Goal: Task Accomplishment & Management: Manage account settings

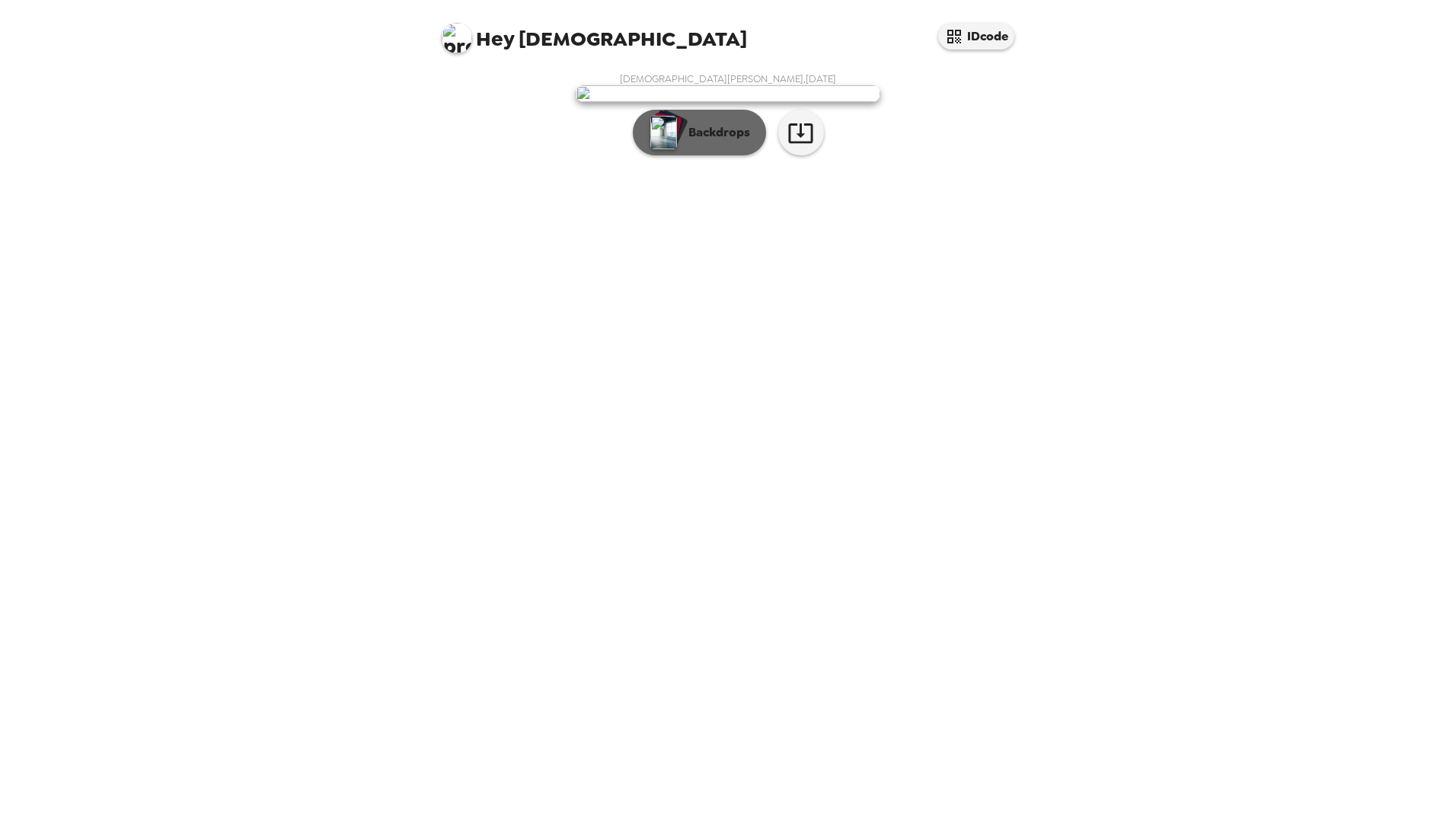
click at [715, 141] on p "Backdrops" at bounding box center [715, 132] width 69 height 19
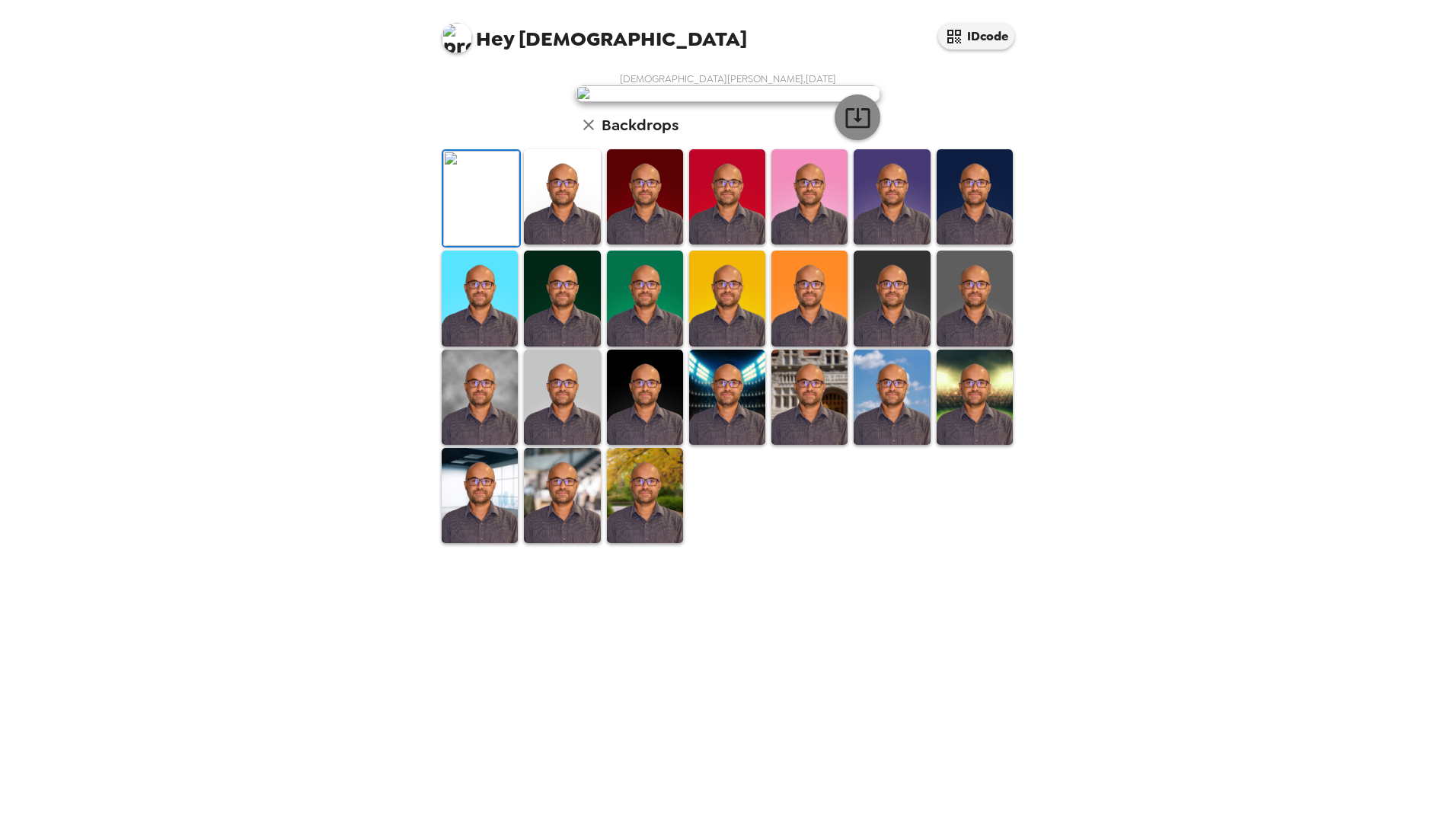
click at [857, 130] on icon "button" at bounding box center [857, 117] width 26 height 26
click at [573, 244] on img at bounding box center [562, 197] width 76 height 95
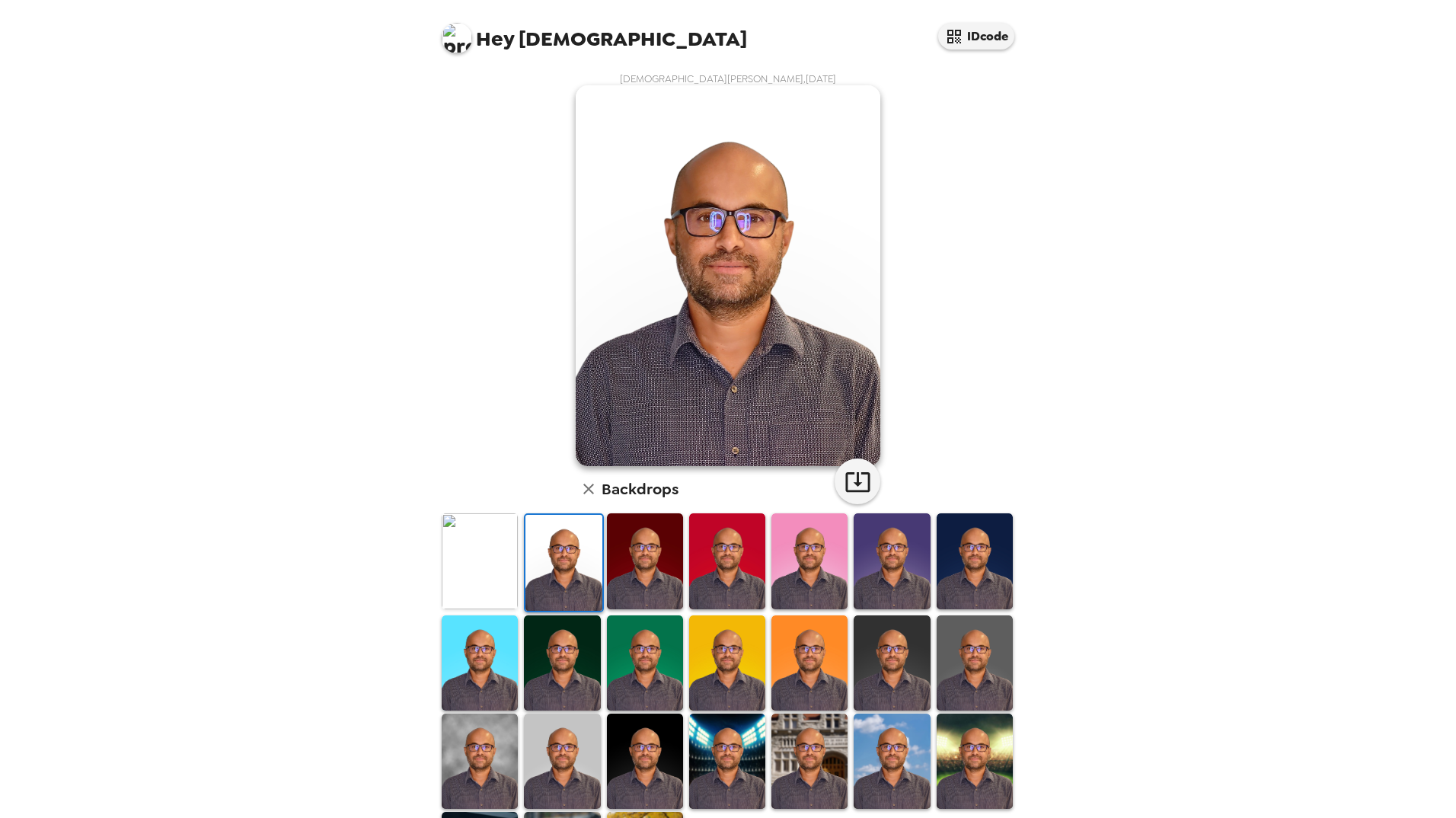
click at [651, 552] on img at bounding box center [645, 561] width 76 height 95
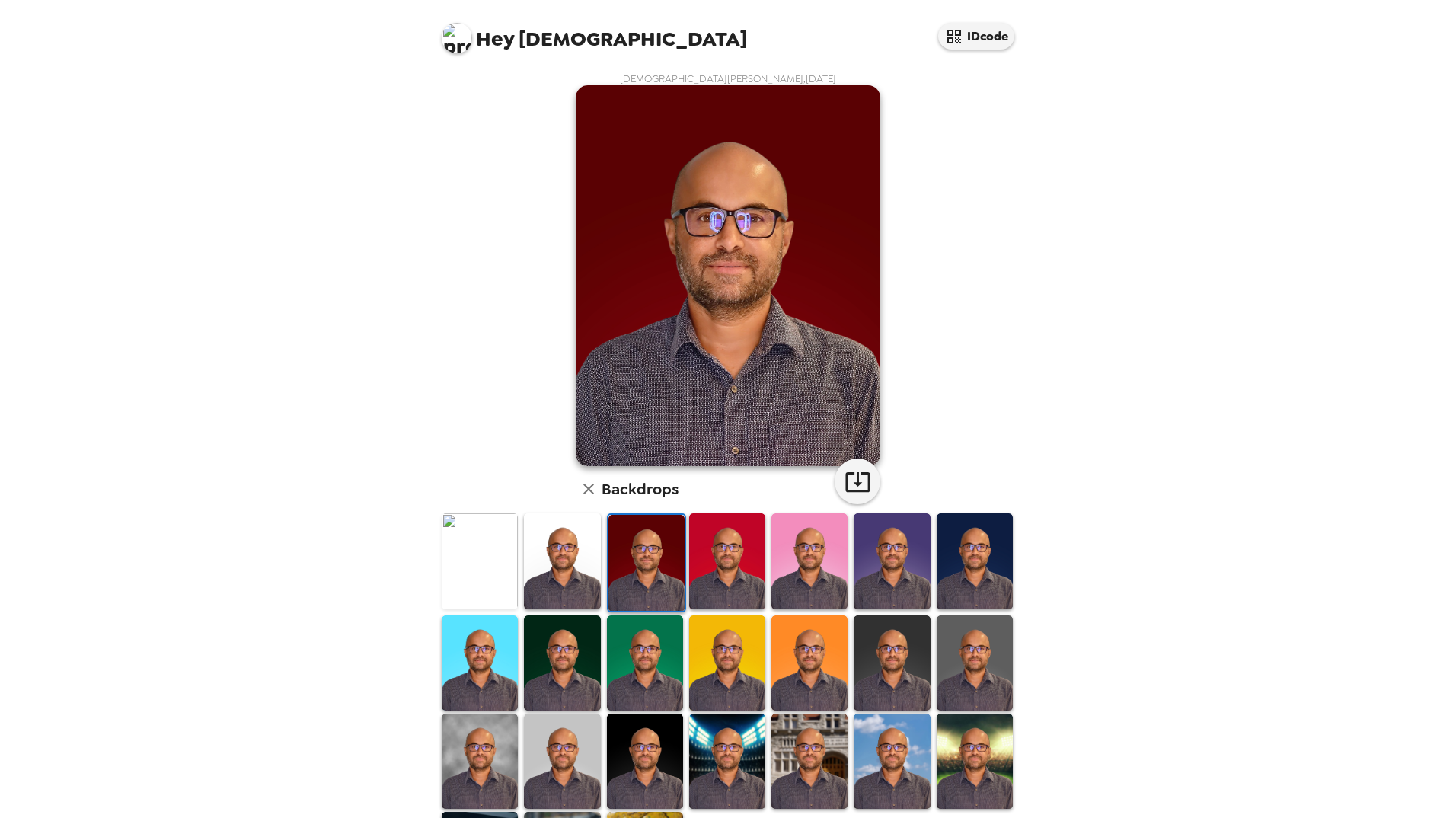
click at [739, 556] on img at bounding box center [727, 561] width 76 height 95
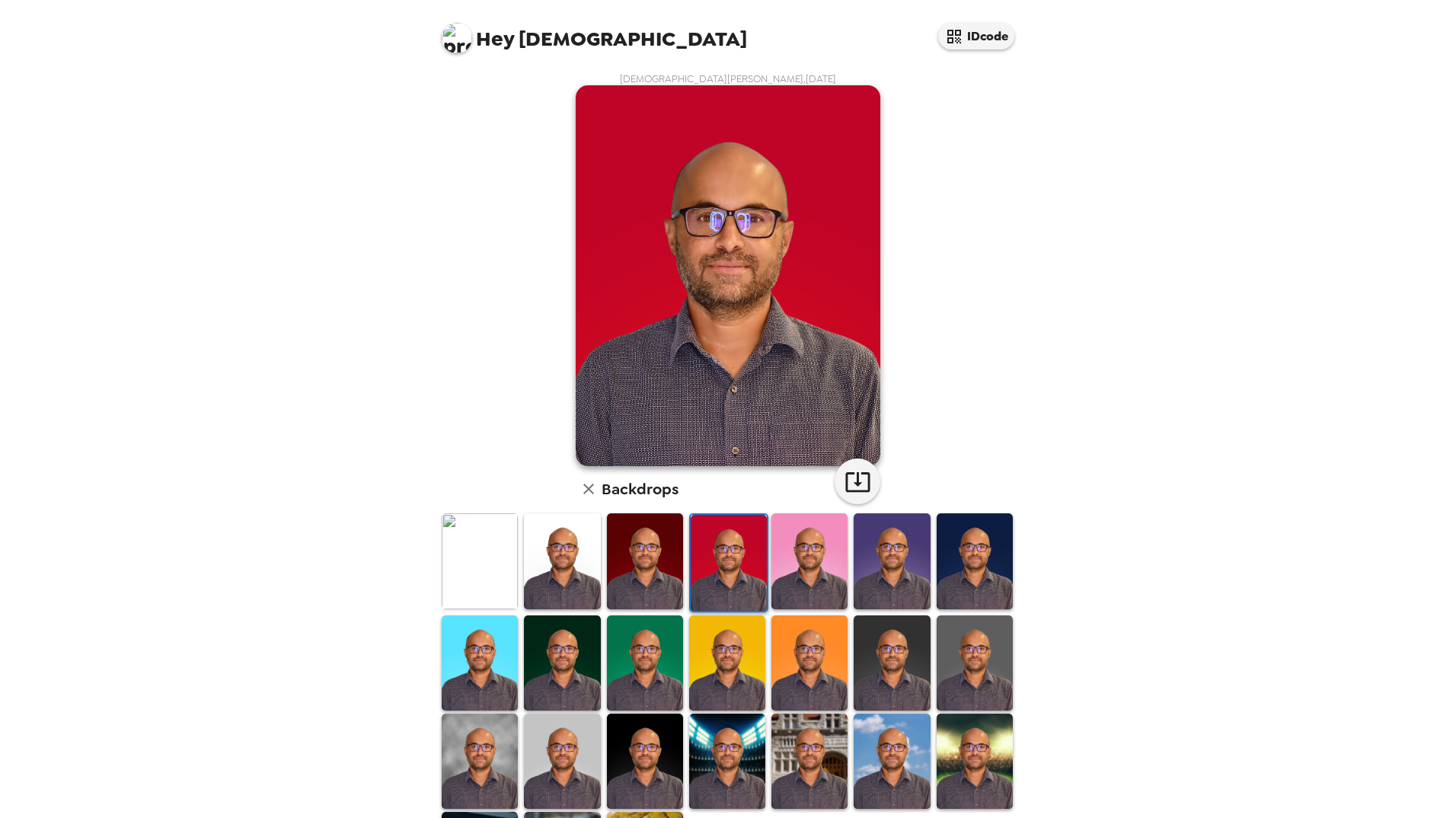
drag, startPoint x: 822, startPoint y: 563, endPoint x: 850, endPoint y: 563, distance: 28.0
click at [823, 563] on img at bounding box center [809, 561] width 76 height 95
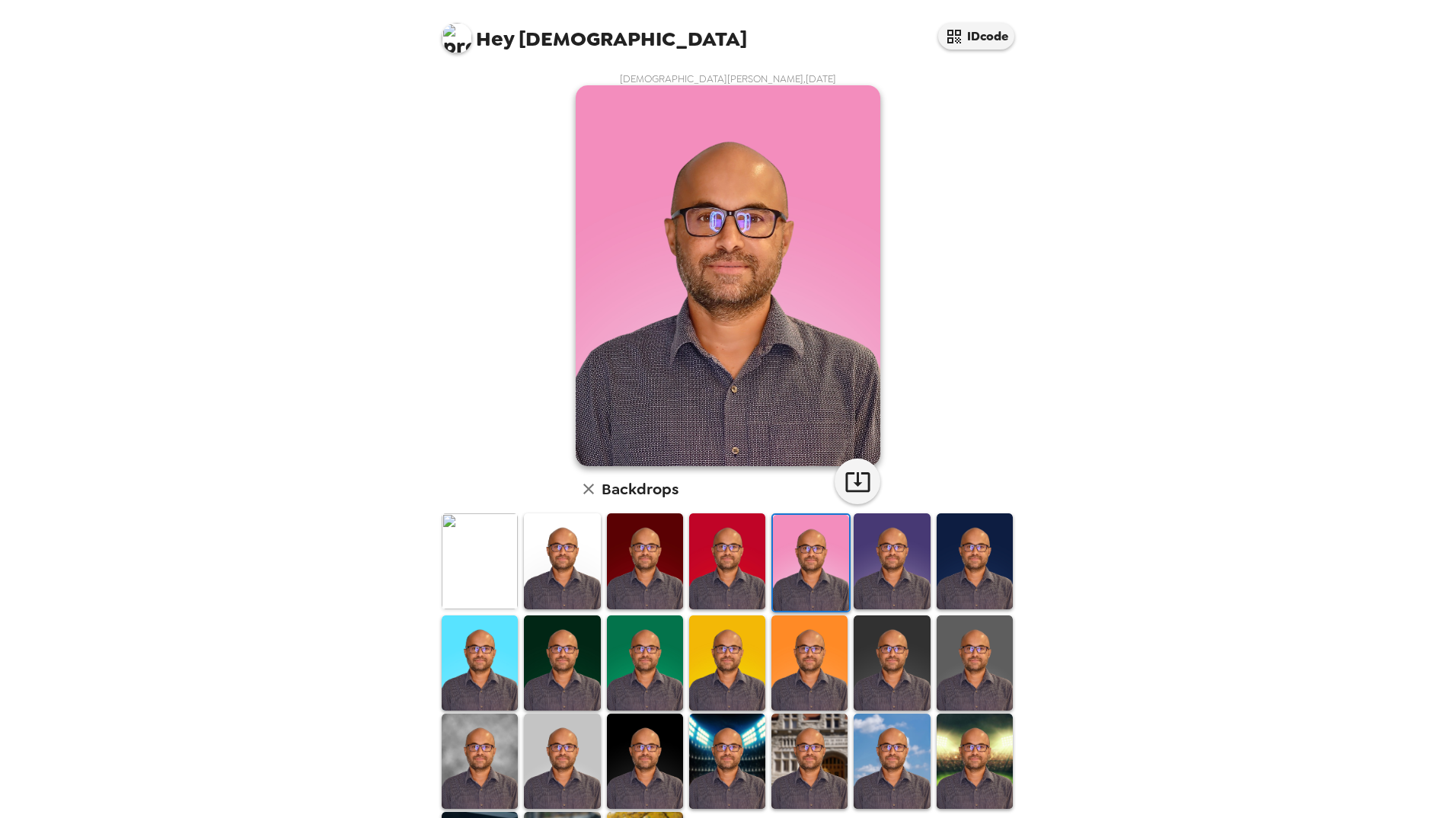
click at [895, 564] on img at bounding box center [891, 561] width 76 height 95
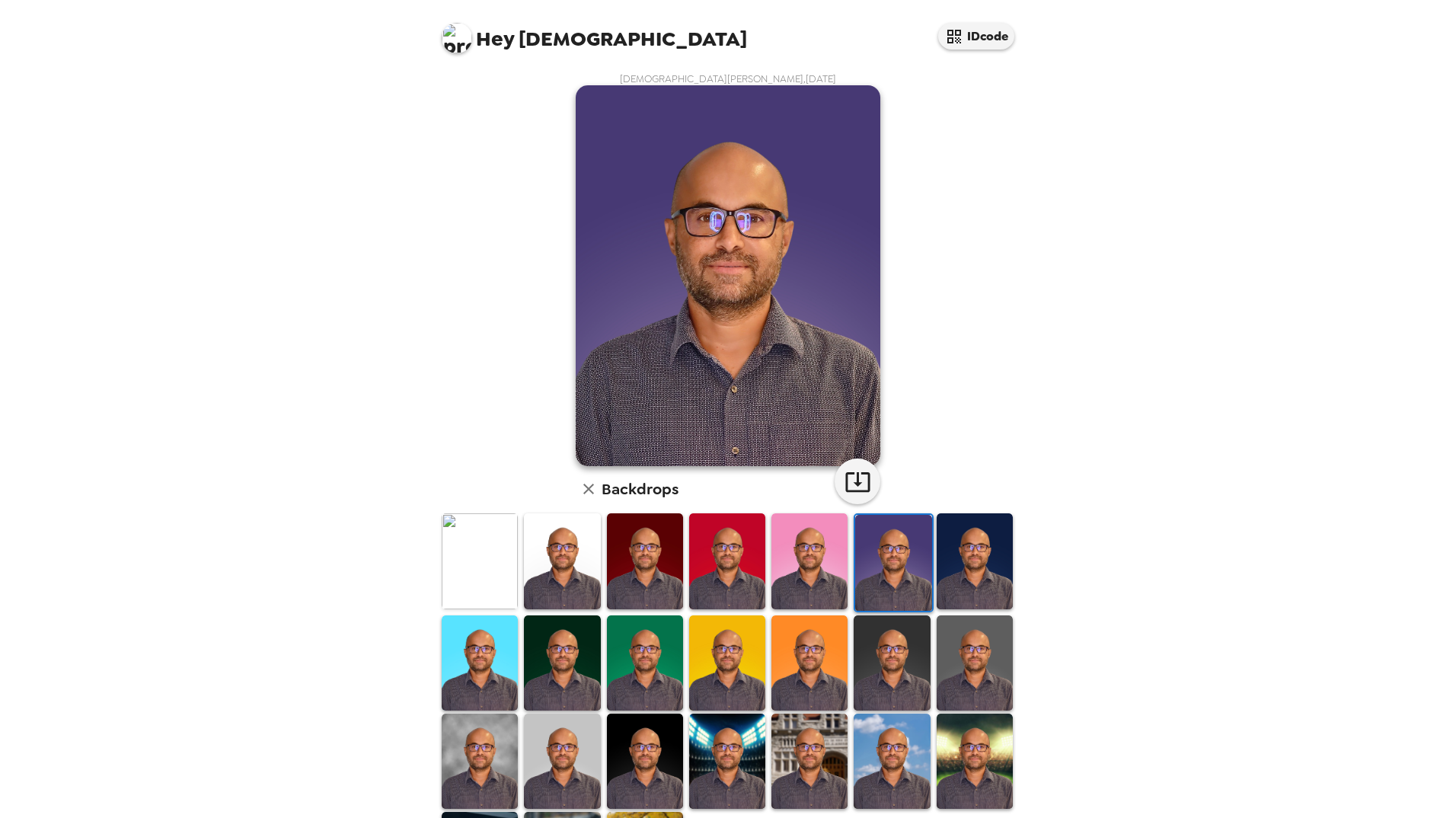
click at [989, 564] on img at bounding box center [974, 561] width 76 height 95
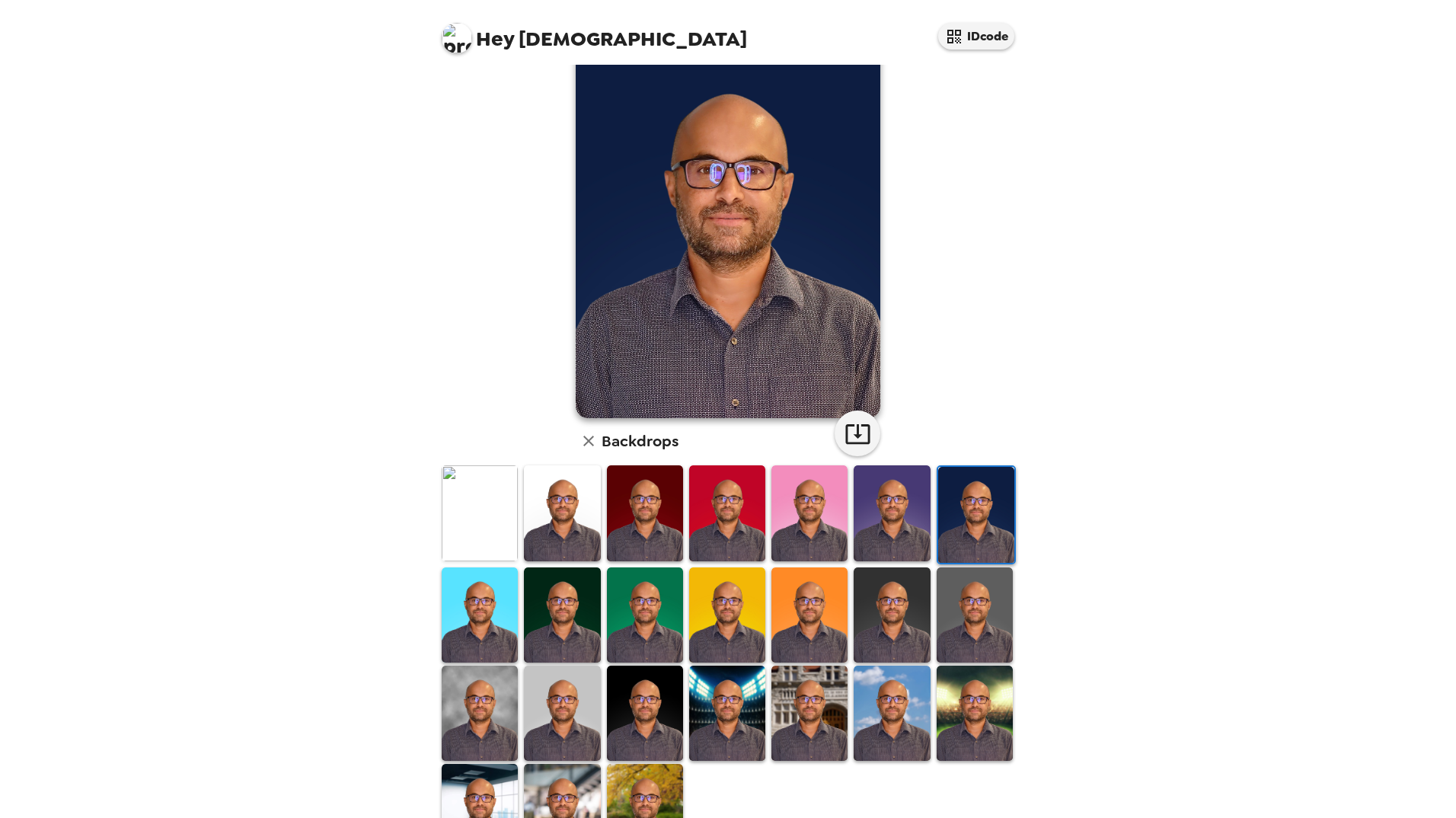
scroll to position [106, 0]
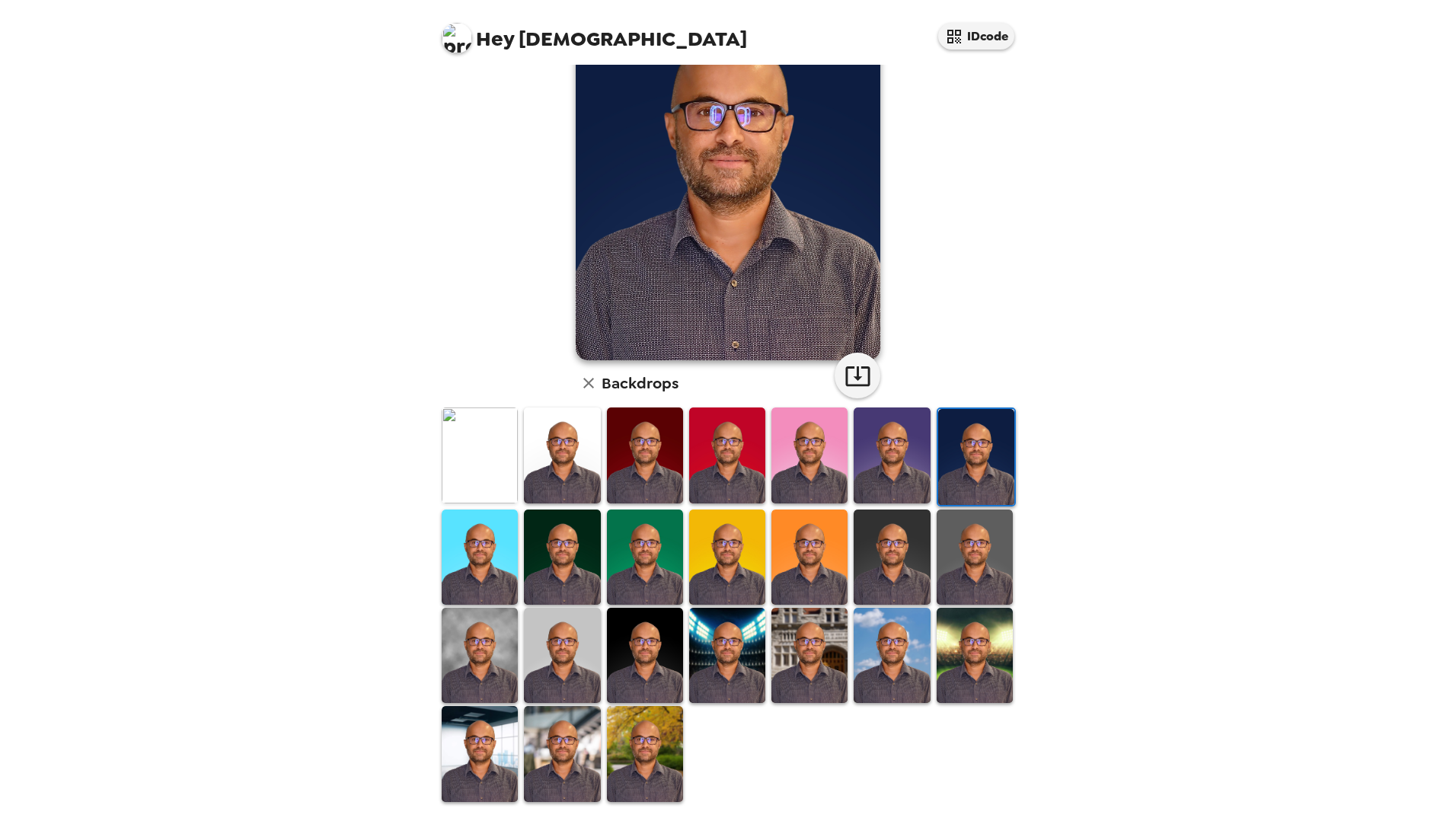
click at [507, 542] on img at bounding box center [479, 557] width 76 height 95
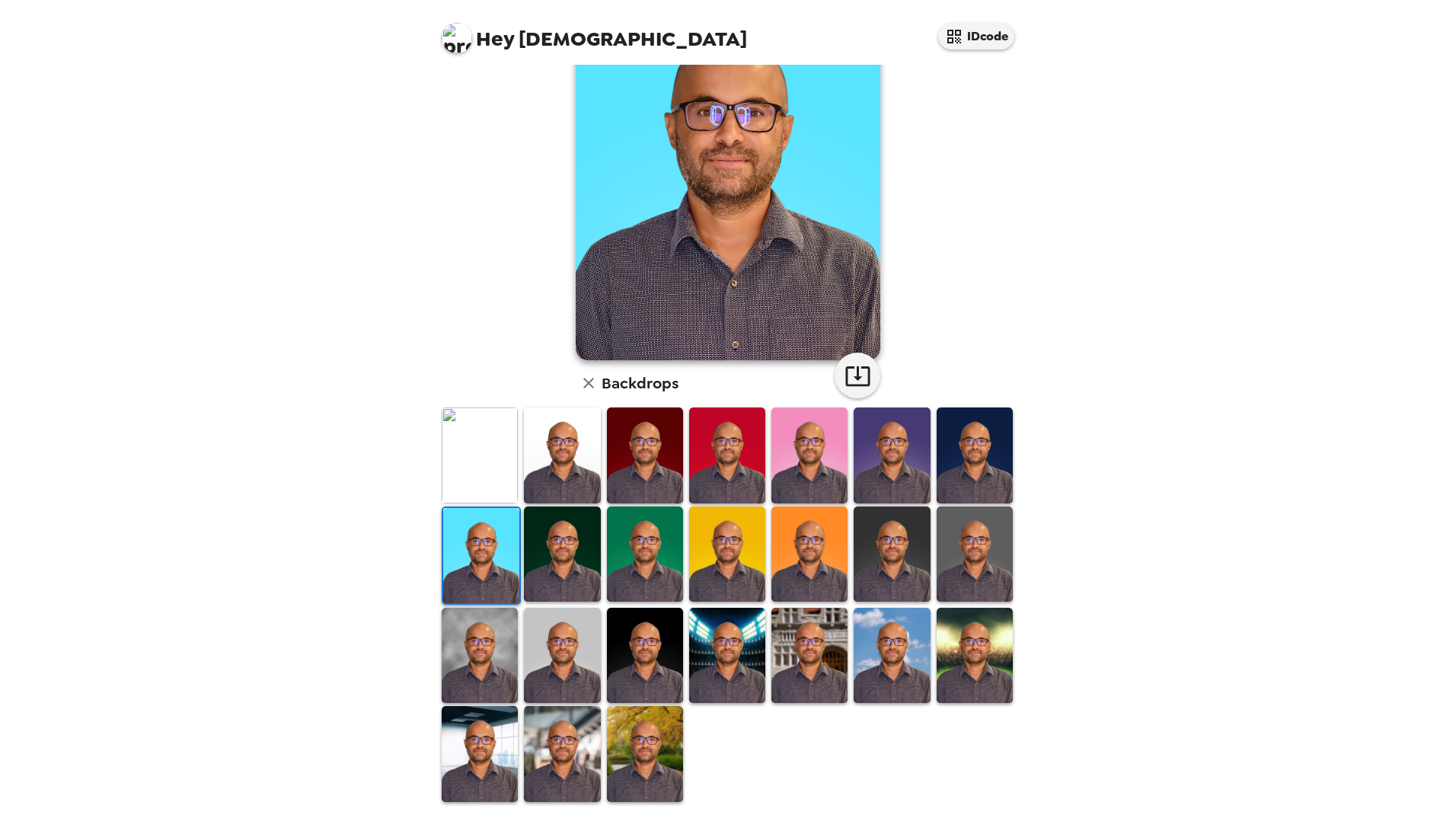
click at [560, 549] on img at bounding box center [562, 554] width 76 height 95
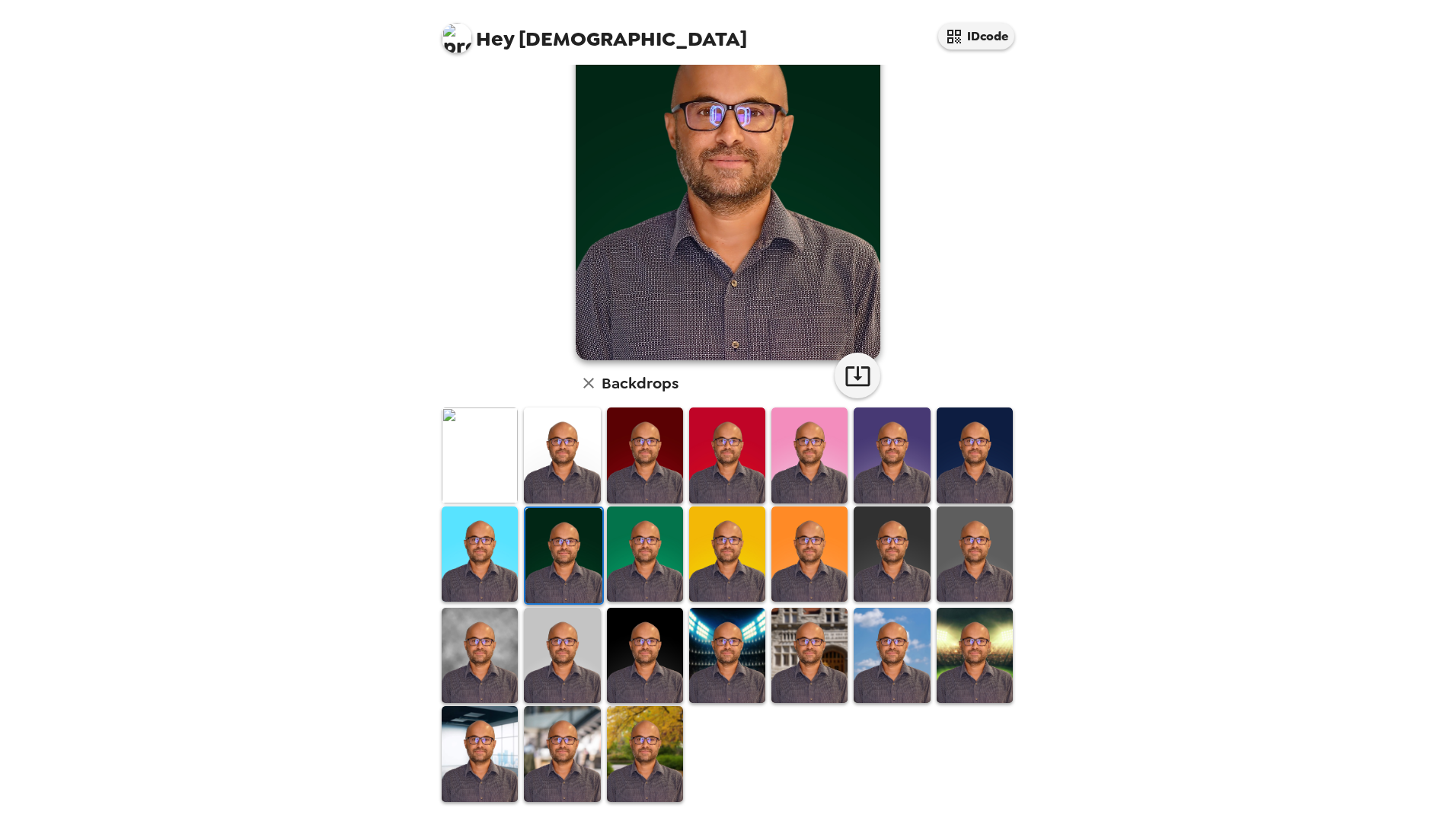
click at [633, 552] on img at bounding box center [645, 554] width 76 height 95
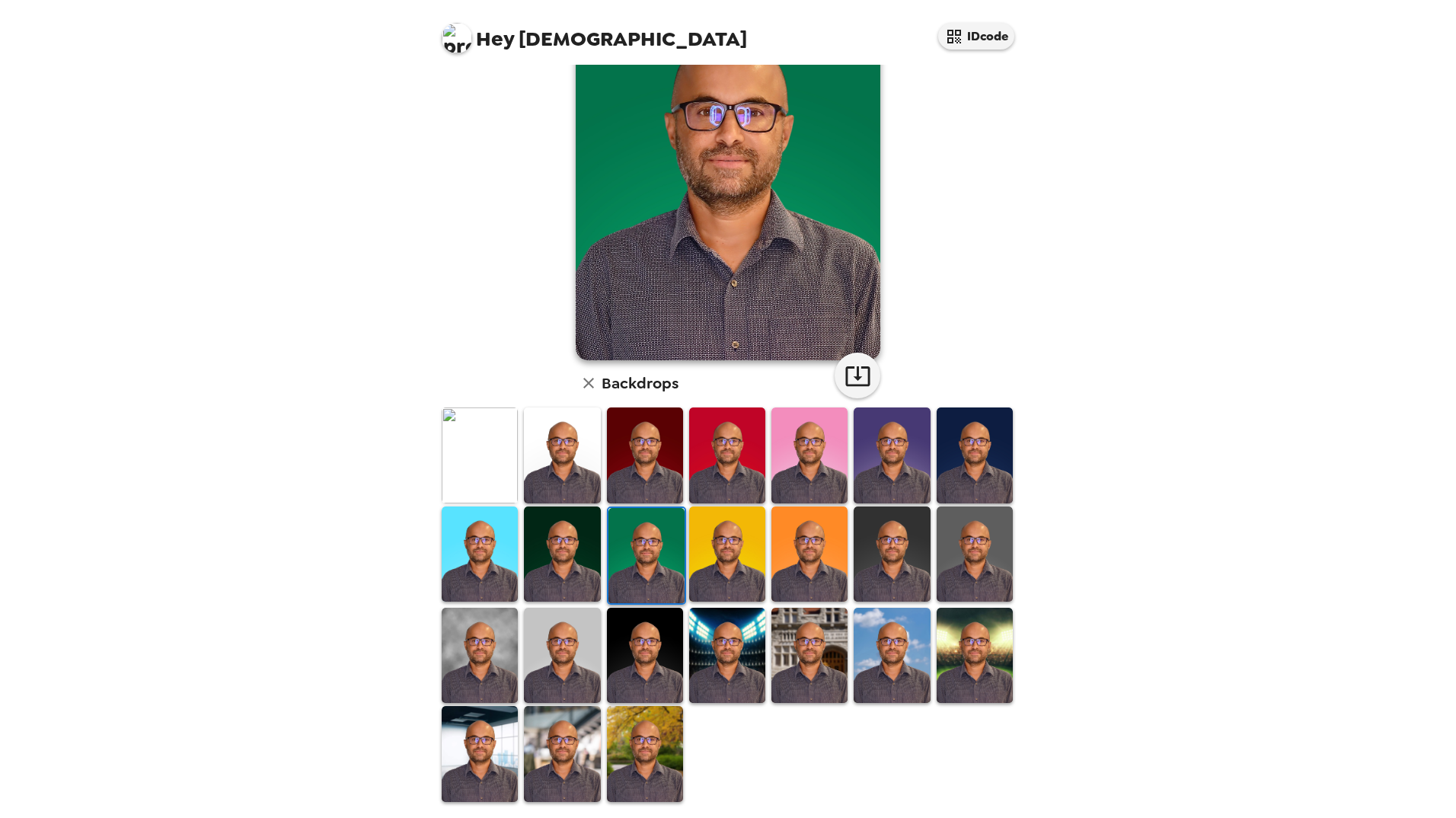
click at [963, 553] on img at bounding box center [974, 554] width 76 height 95
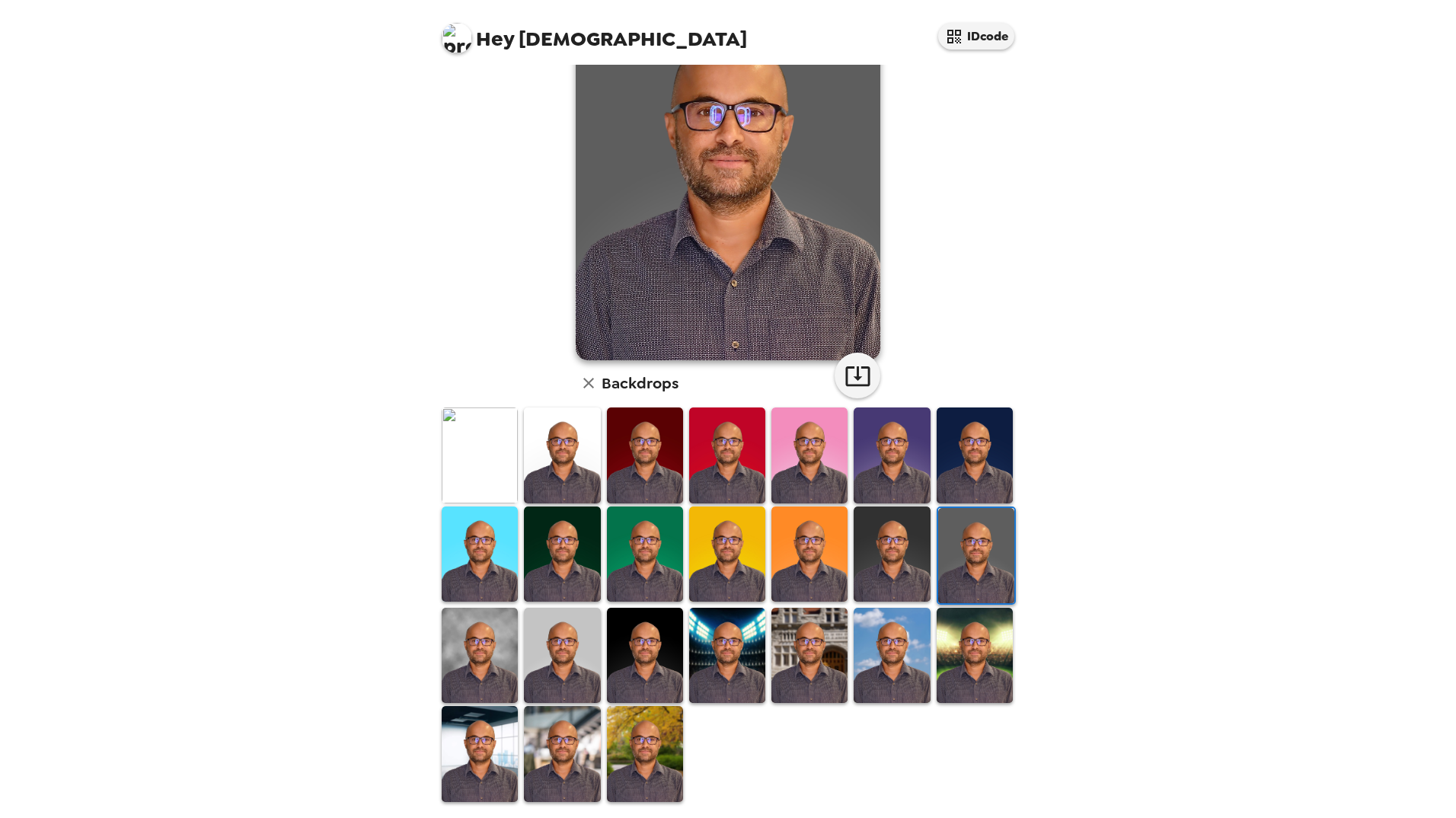
click at [900, 567] on img at bounding box center [891, 554] width 76 height 95
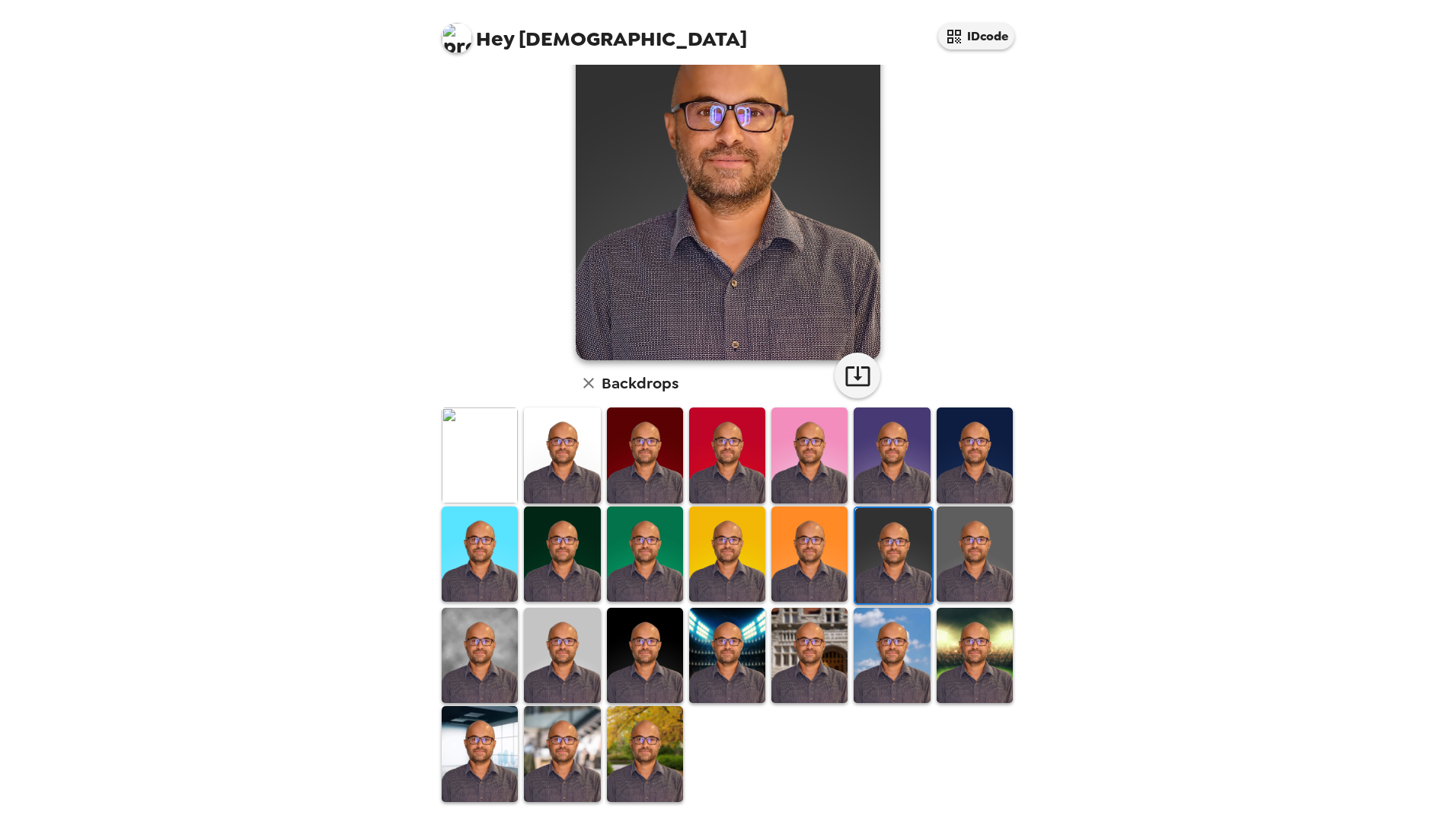
click at [953, 648] on img at bounding box center [974, 655] width 76 height 95
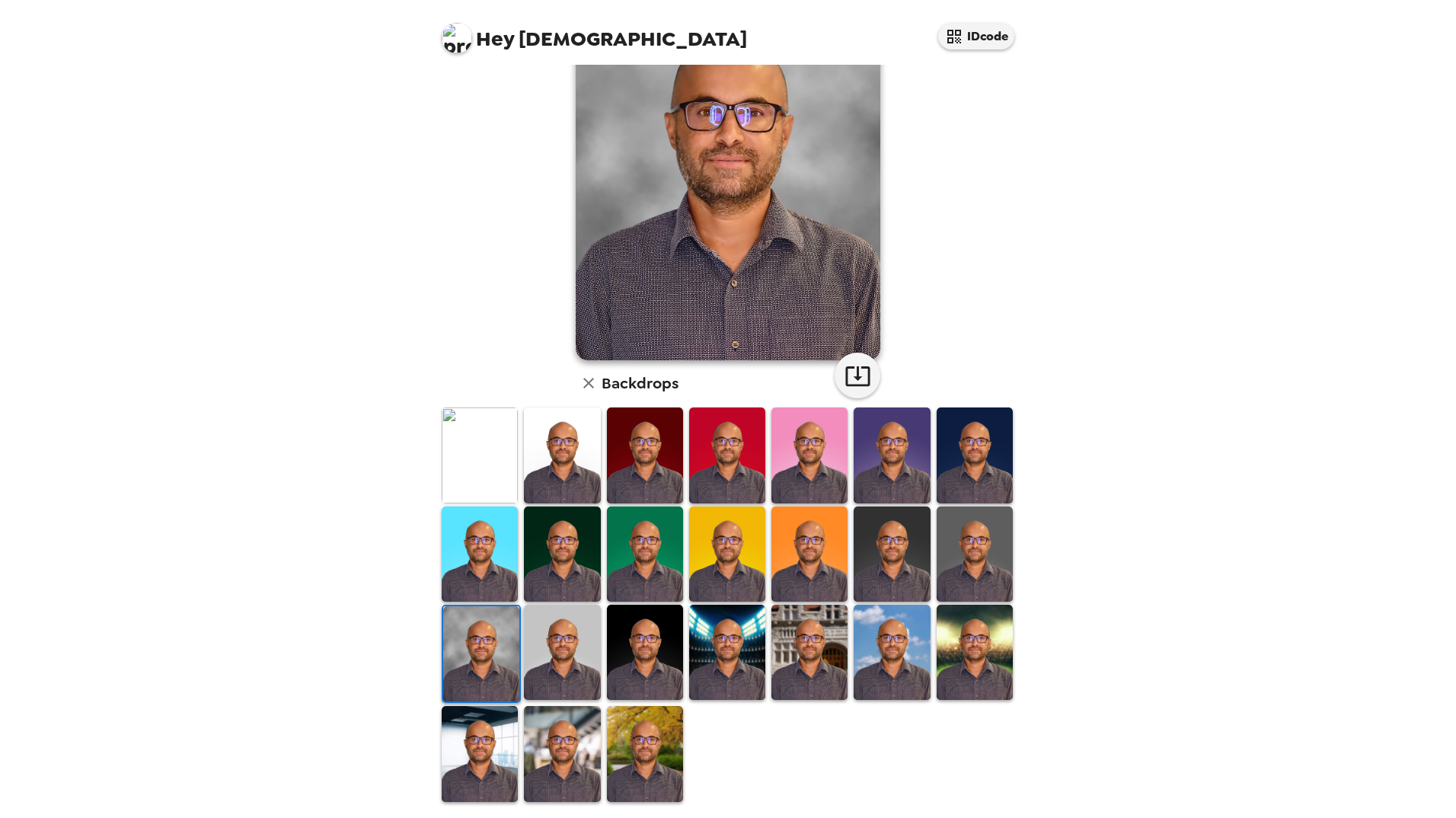
click at [564, 755] on img at bounding box center [562, 754] width 76 height 95
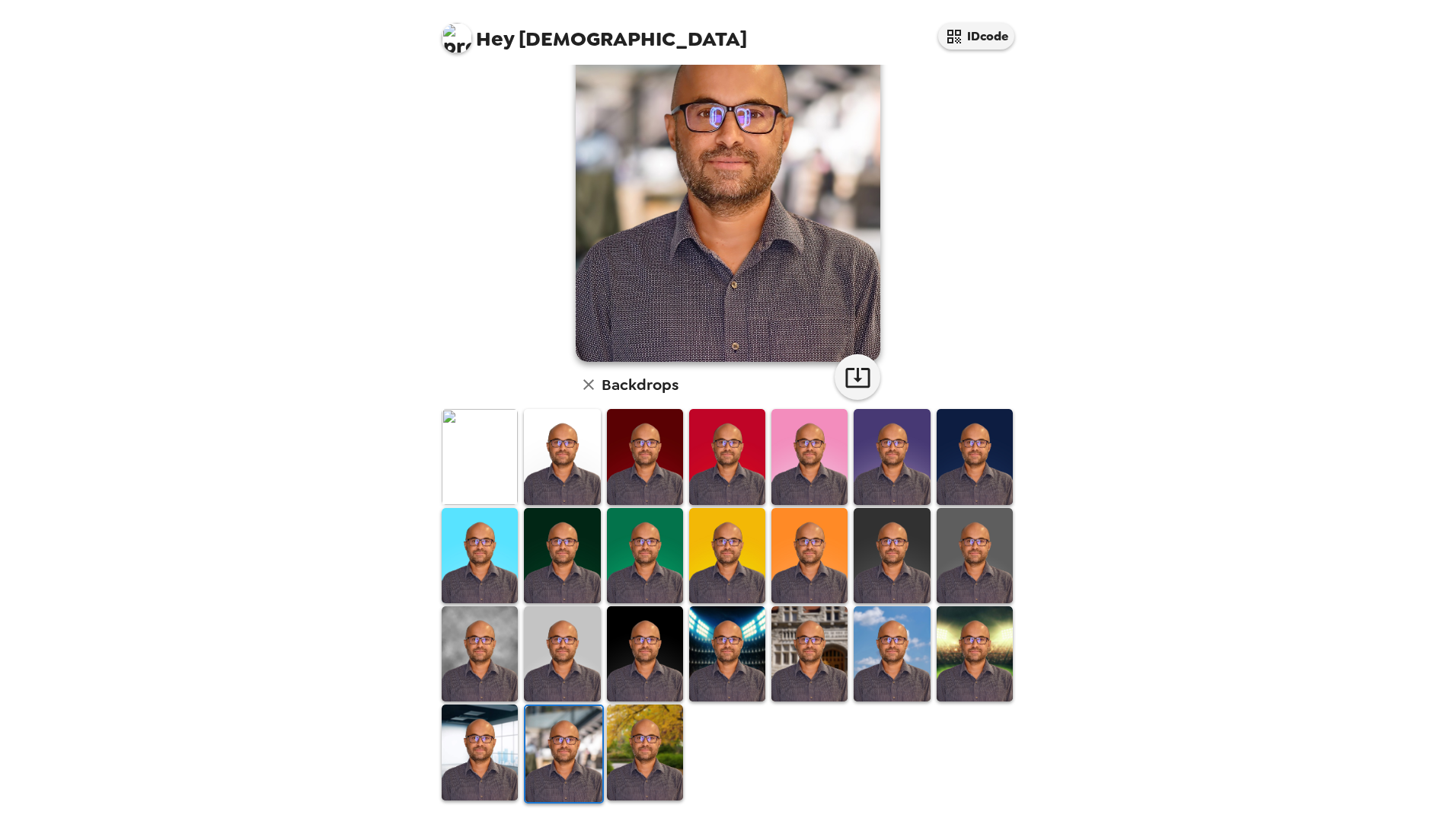
scroll to position [106, 0]
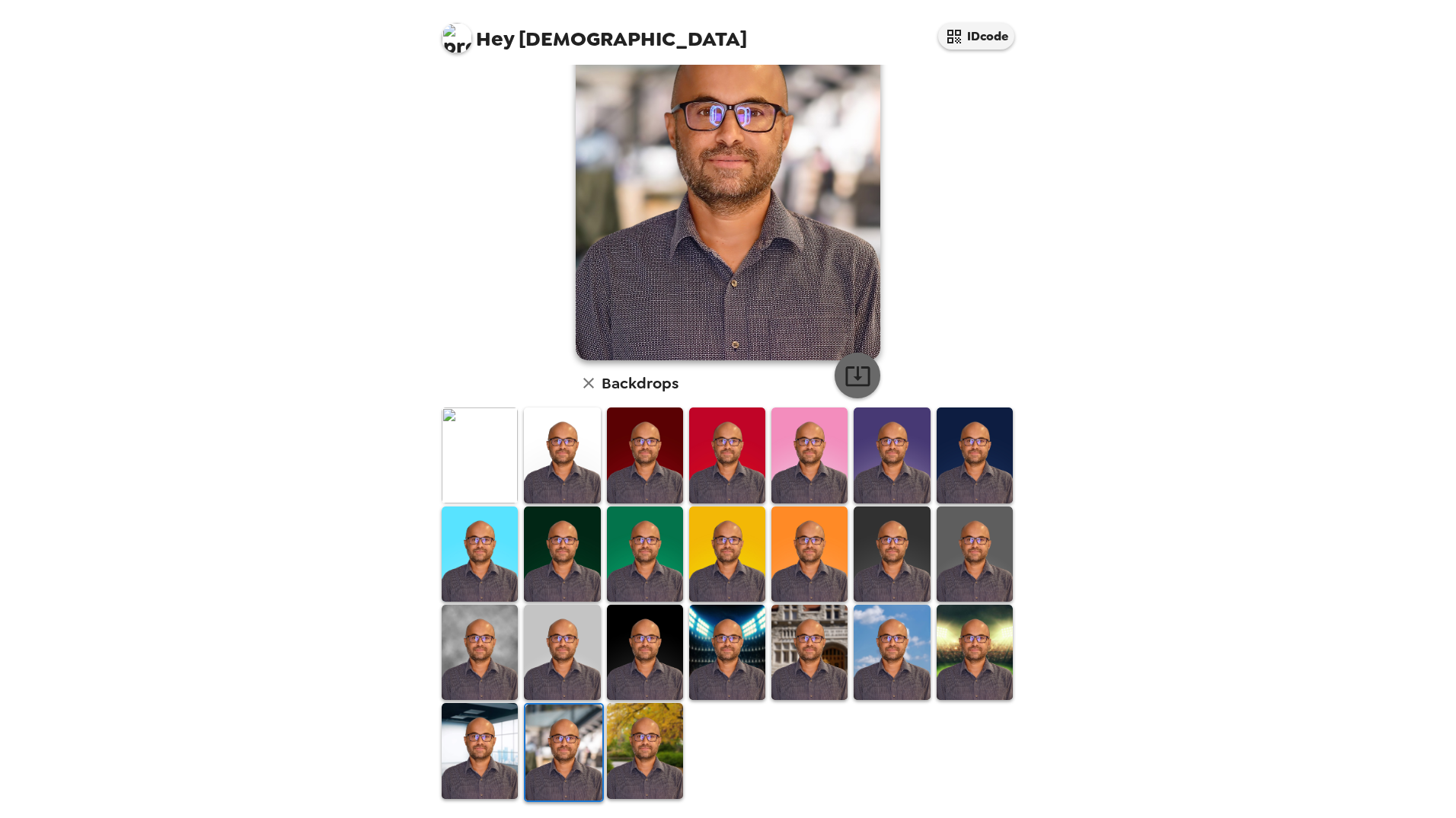
click at [850, 369] on icon "button" at bounding box center [857, 375] width 26 height 26
click at [442, 721] on img at bounding box center [479, 750] width 76 height 95
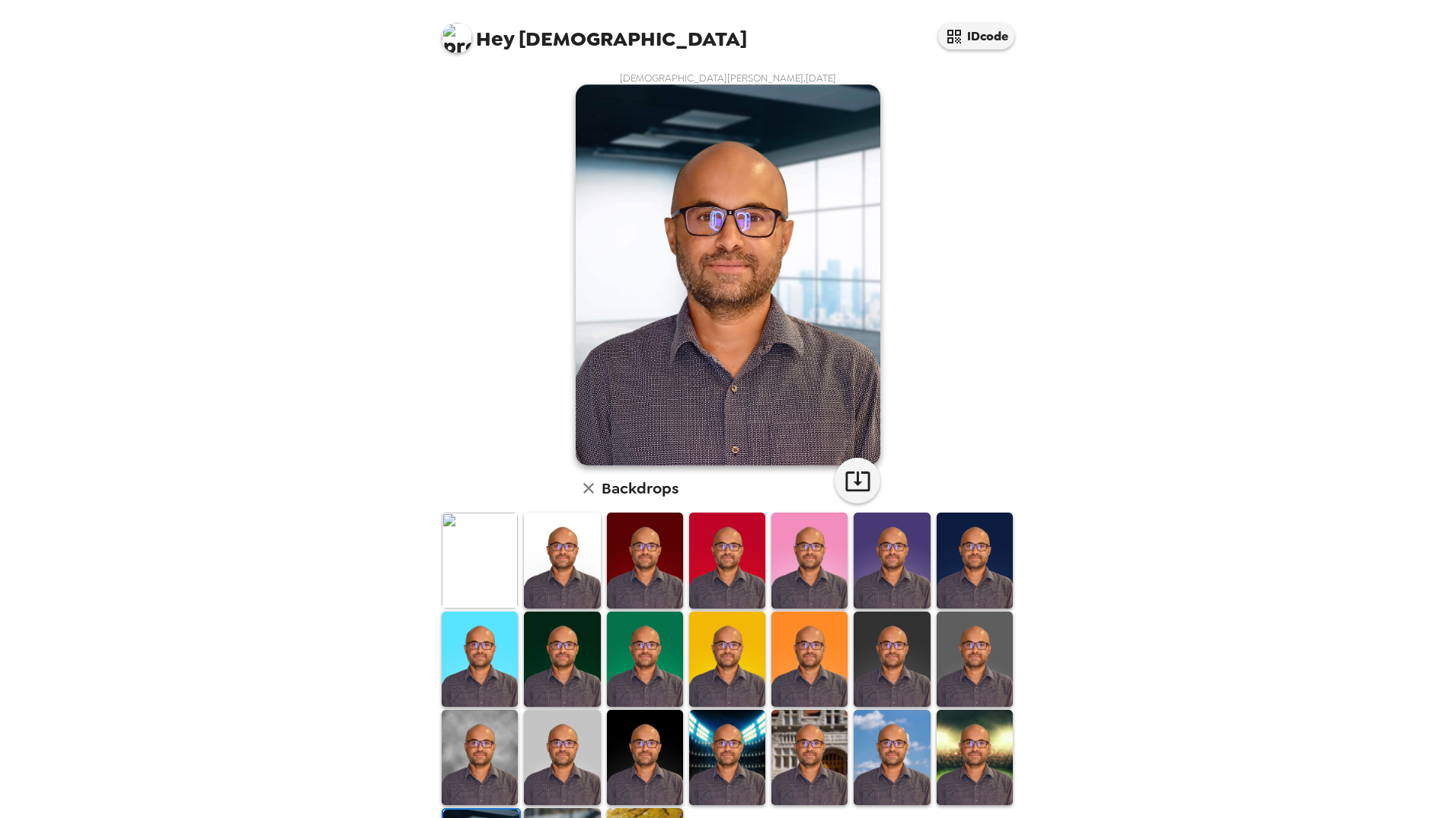
scroll to position [0, 0]
click at [870, 564] on img at bounding box center [891, 561] width 76 height 95
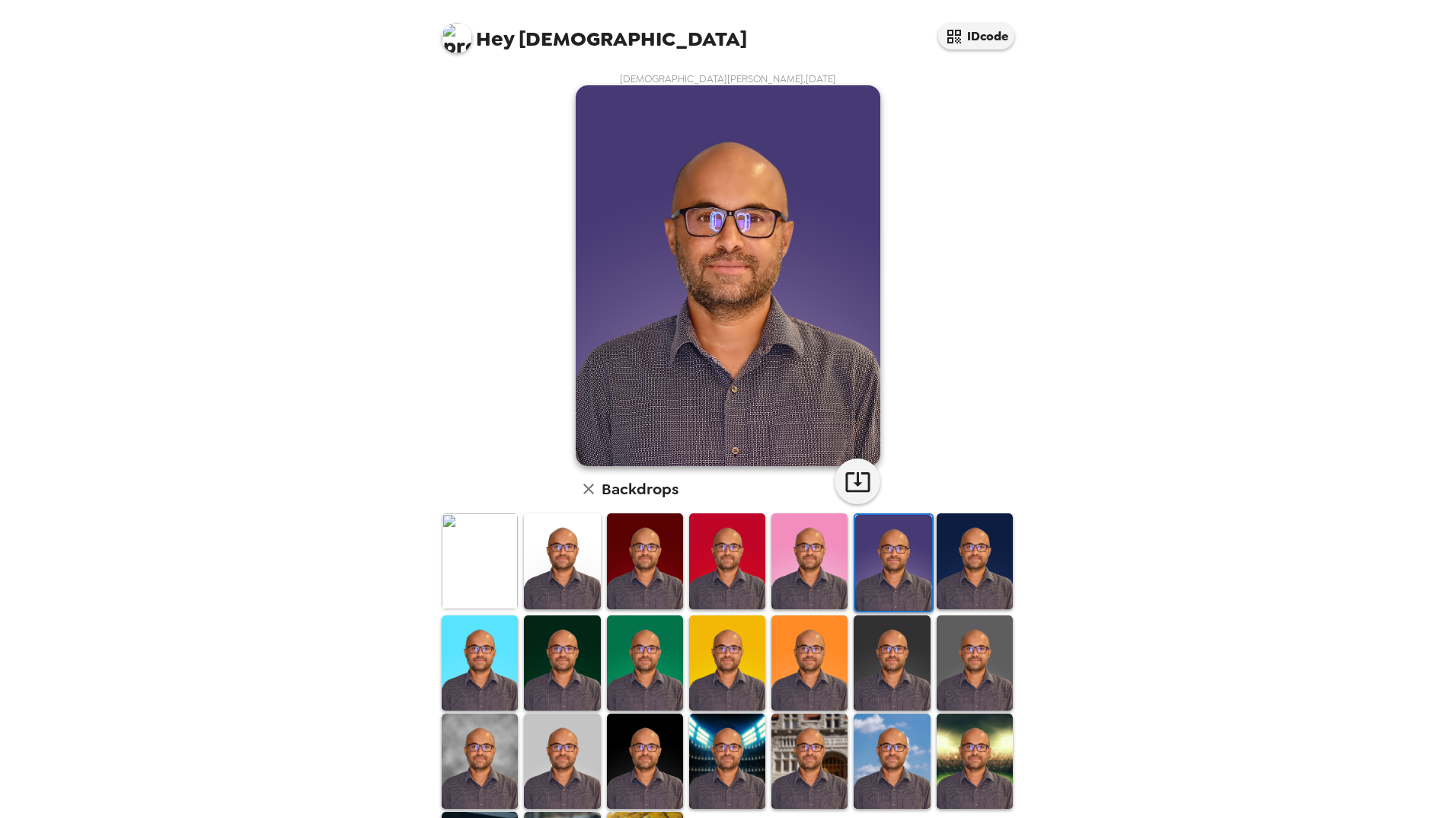
click at [818, 566] on img at bounding box center [809, 561] width 76 height 95
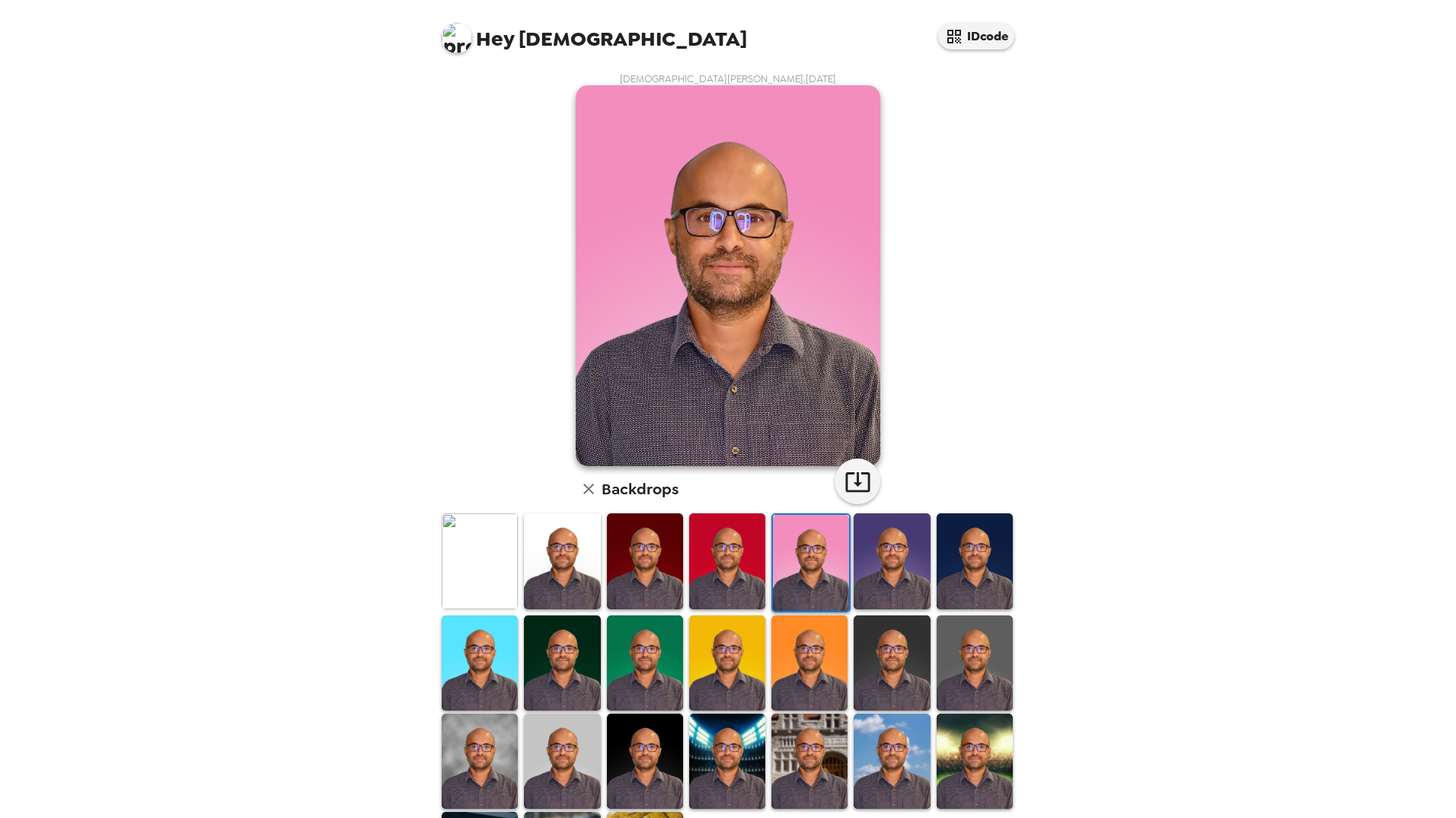
click at [703, 573] on img at bounding box center [727, 561] width 76 height 95
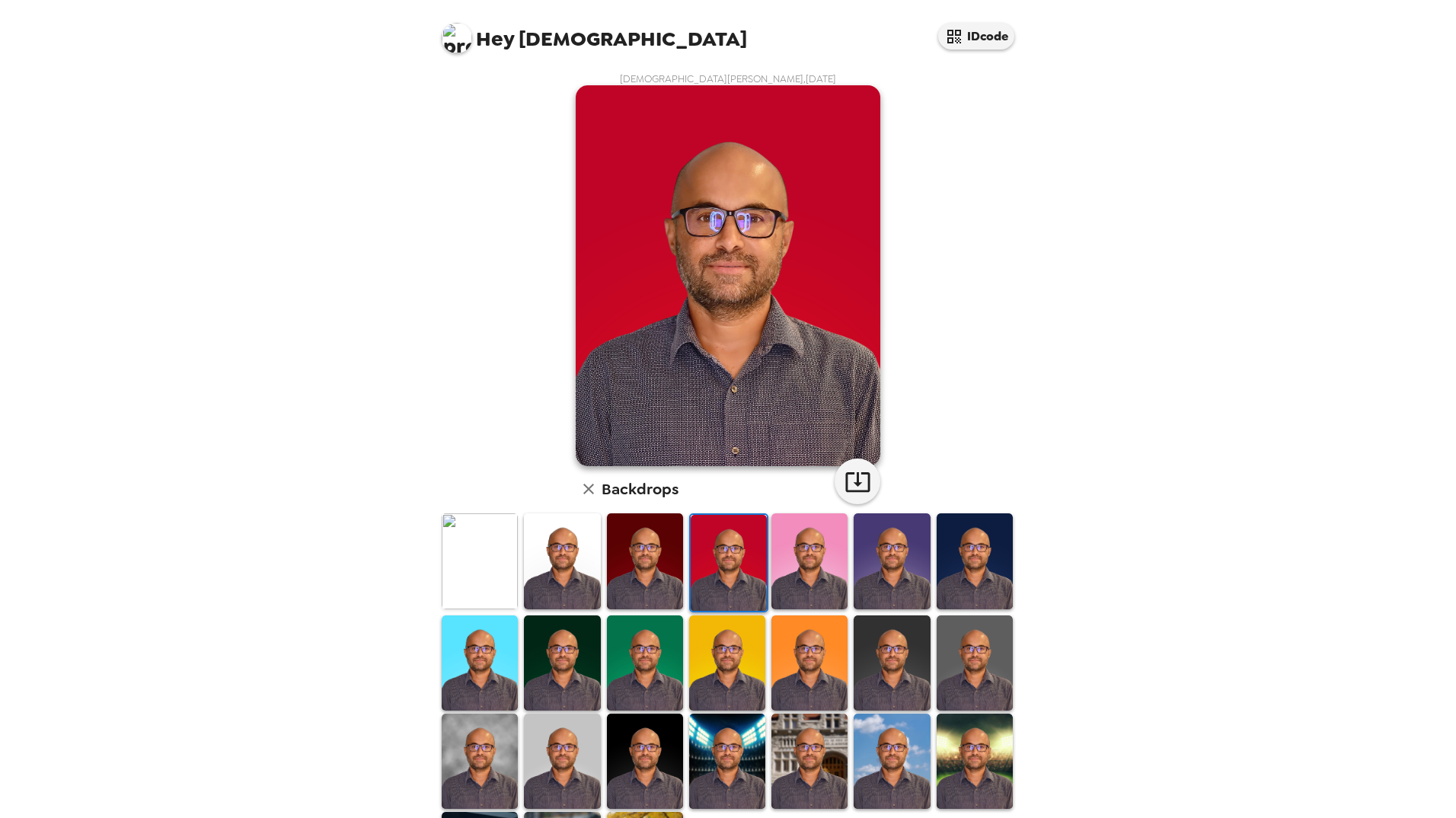
click at [630, 574] on img at bounding box center [645, 561] width 76 height 95
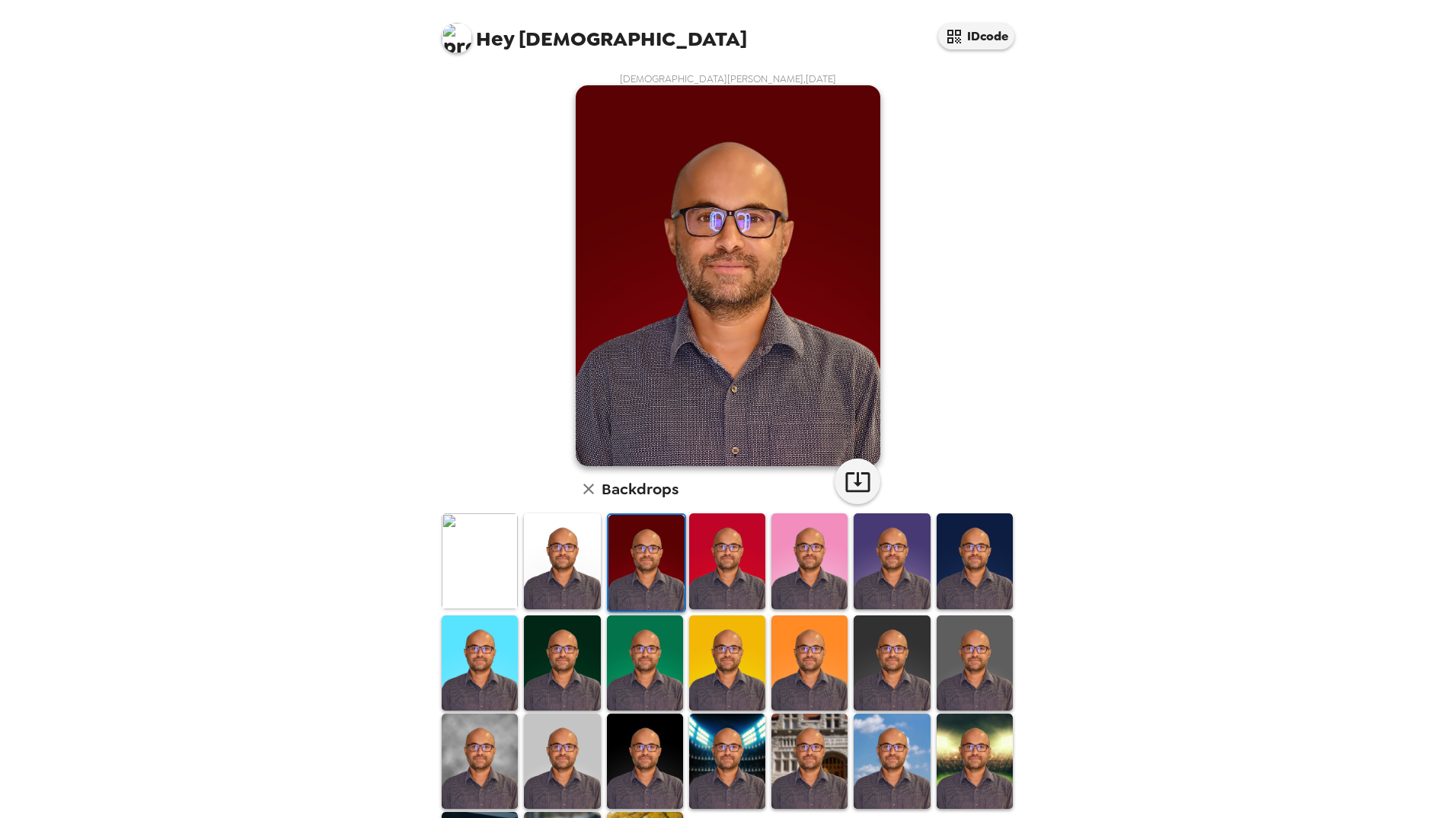
click at [552, 572] on img at bounding box center [562, 561] width 76 height 95
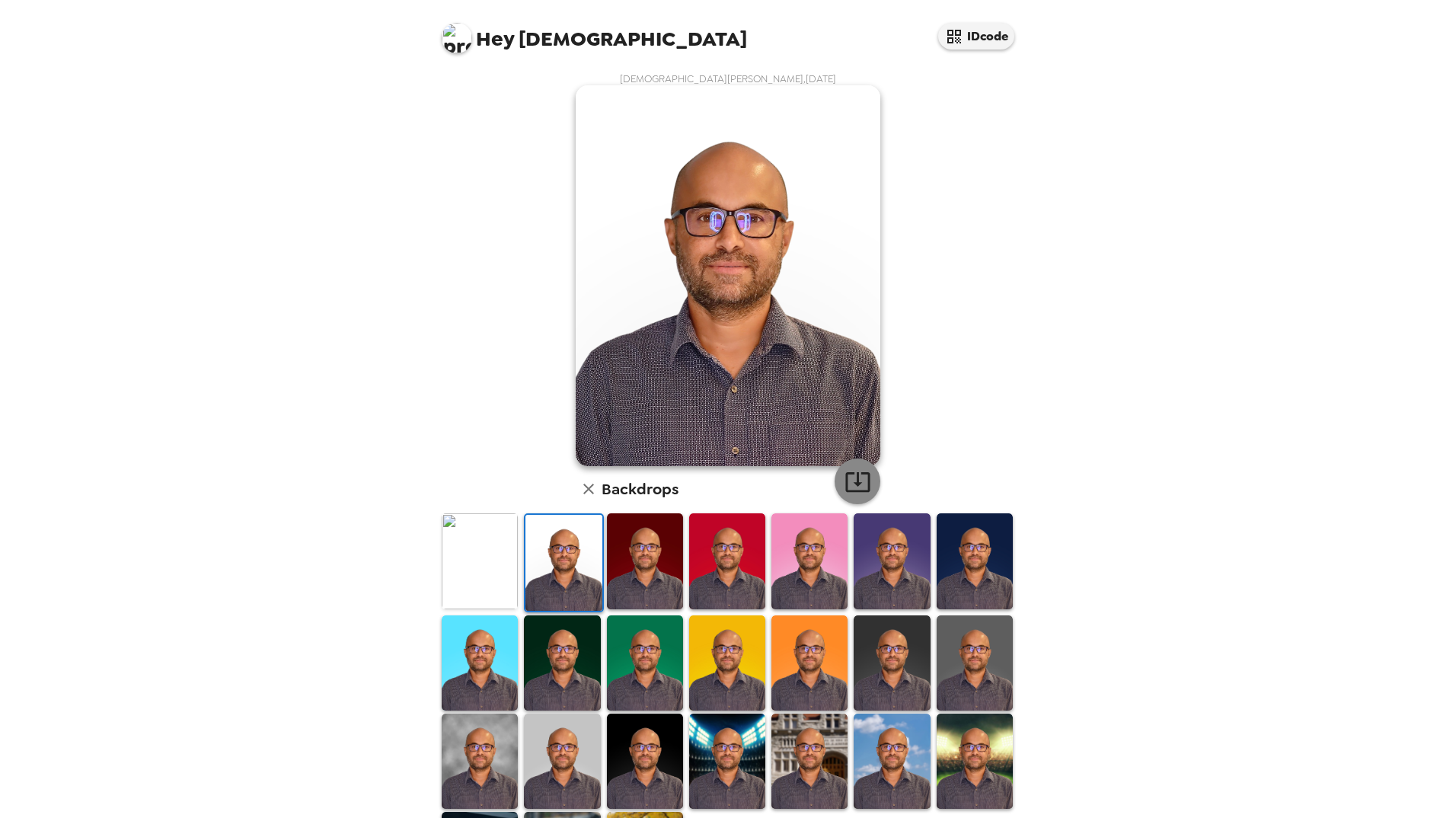
click at [857, 472] on icon "button" at bounding box center [857, 482] width 24 height 19
click at [473, 561] on img at bounding box center [479, 561] width 76 height 95
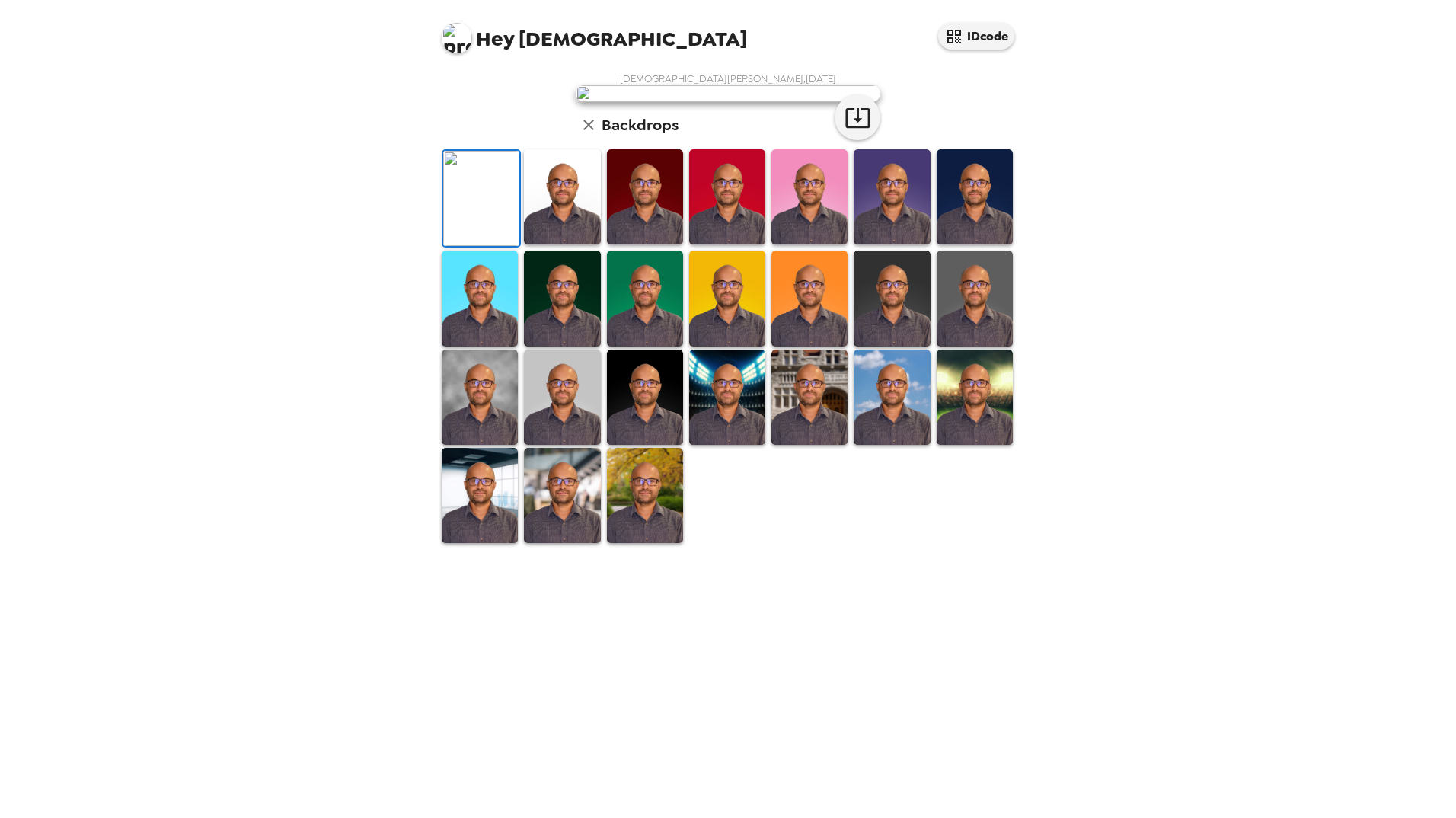
click at [566, 244] on img at bounding box center [562, 197] width 76 height 95
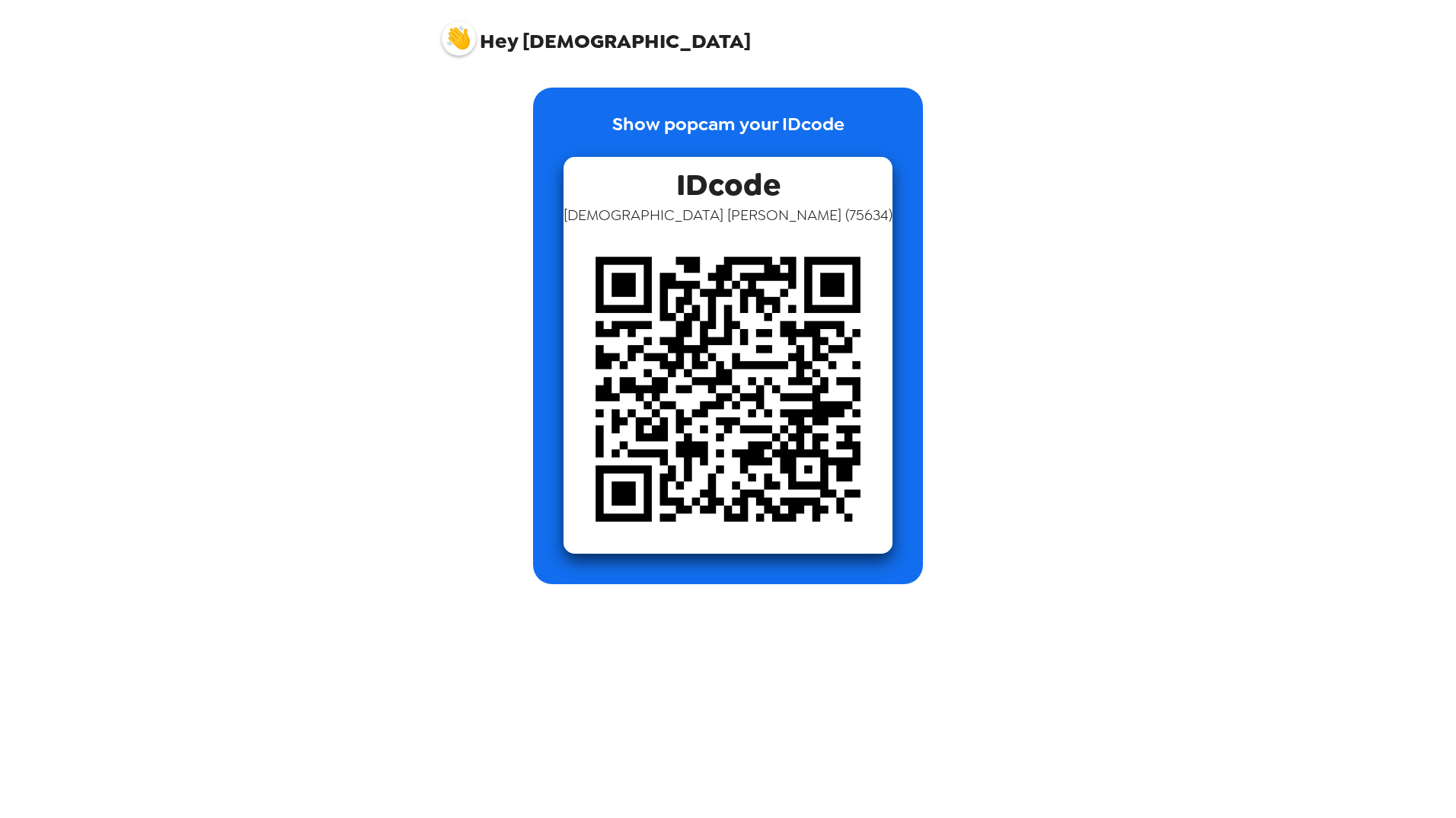
click at [439, 278] on div "Show popcam your IDcode IDcode [PERSON_NAME] ( 75634 )" at bounding box center [728, 336] width 579 height 497
click at [460, 35] on img at bounding box center [458, 38] width 34 height 34
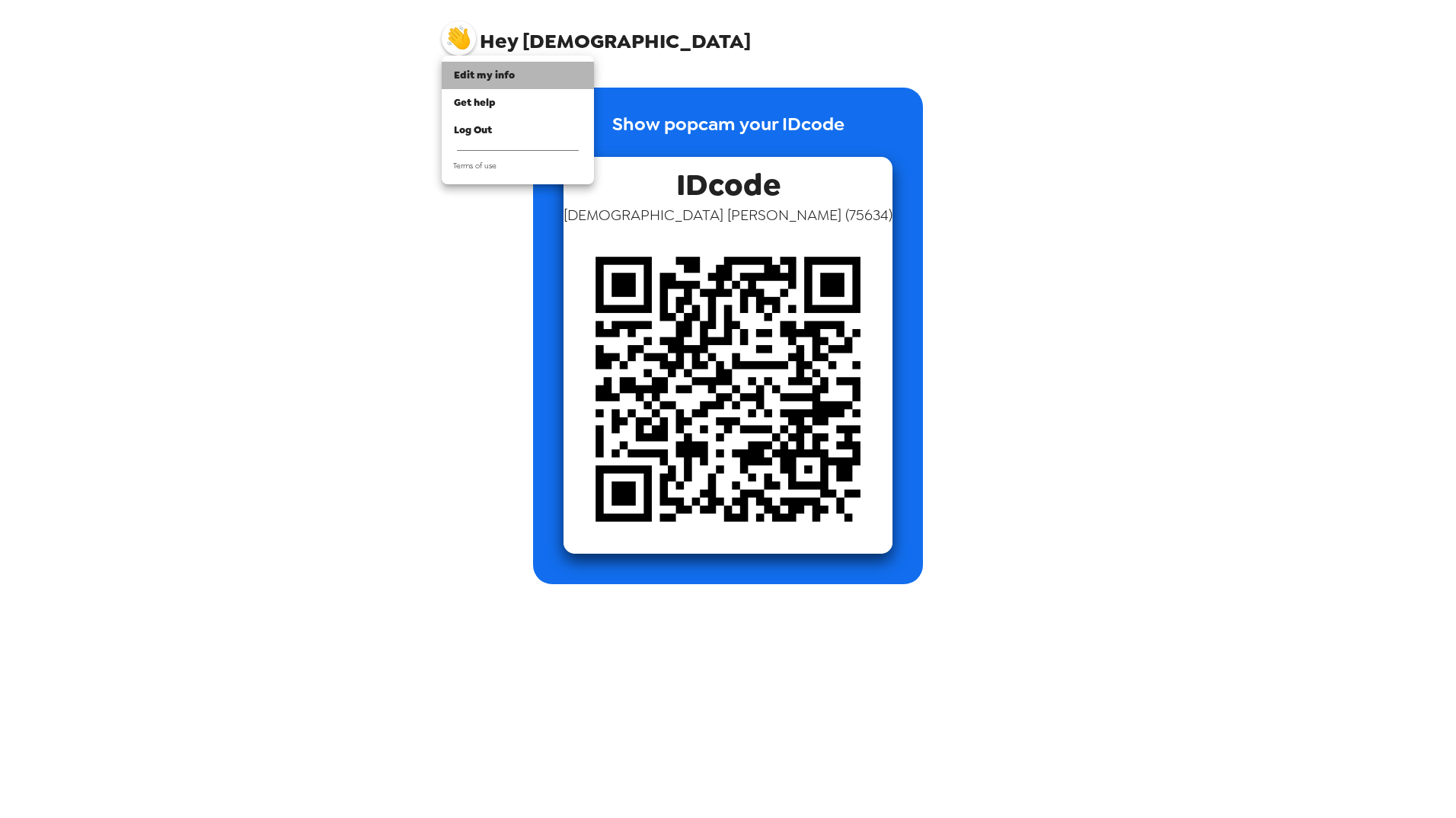
click at [514, 84] on li "Edit my info" at bounding box center [517, 75] width 152 height 27
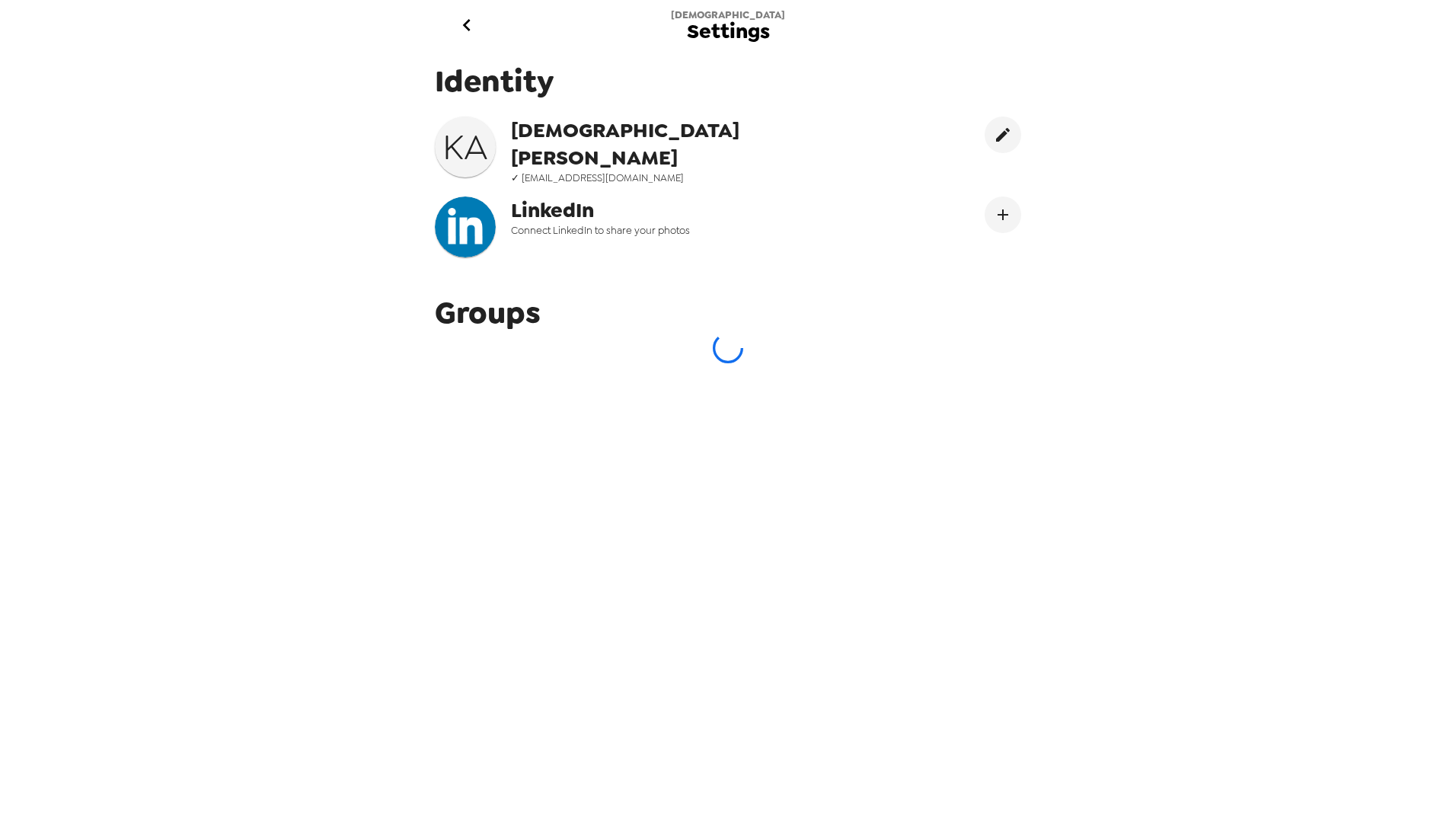
click at [460, 19] on icon "go back" at bounding box center [467, 24] width 24 height 24
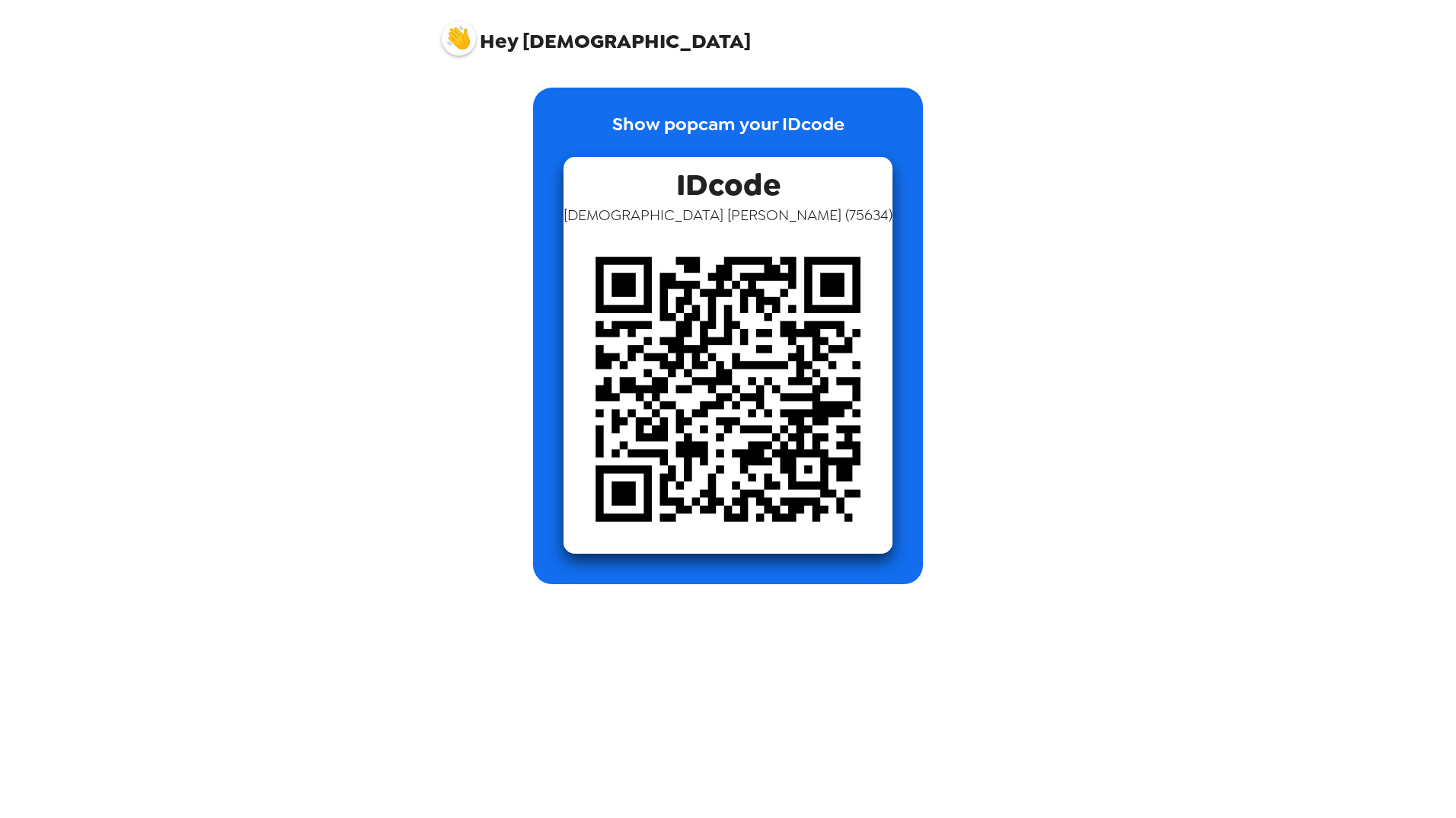
click at [467, 40] on img at bounding box center [458, 38] width 34 height 34
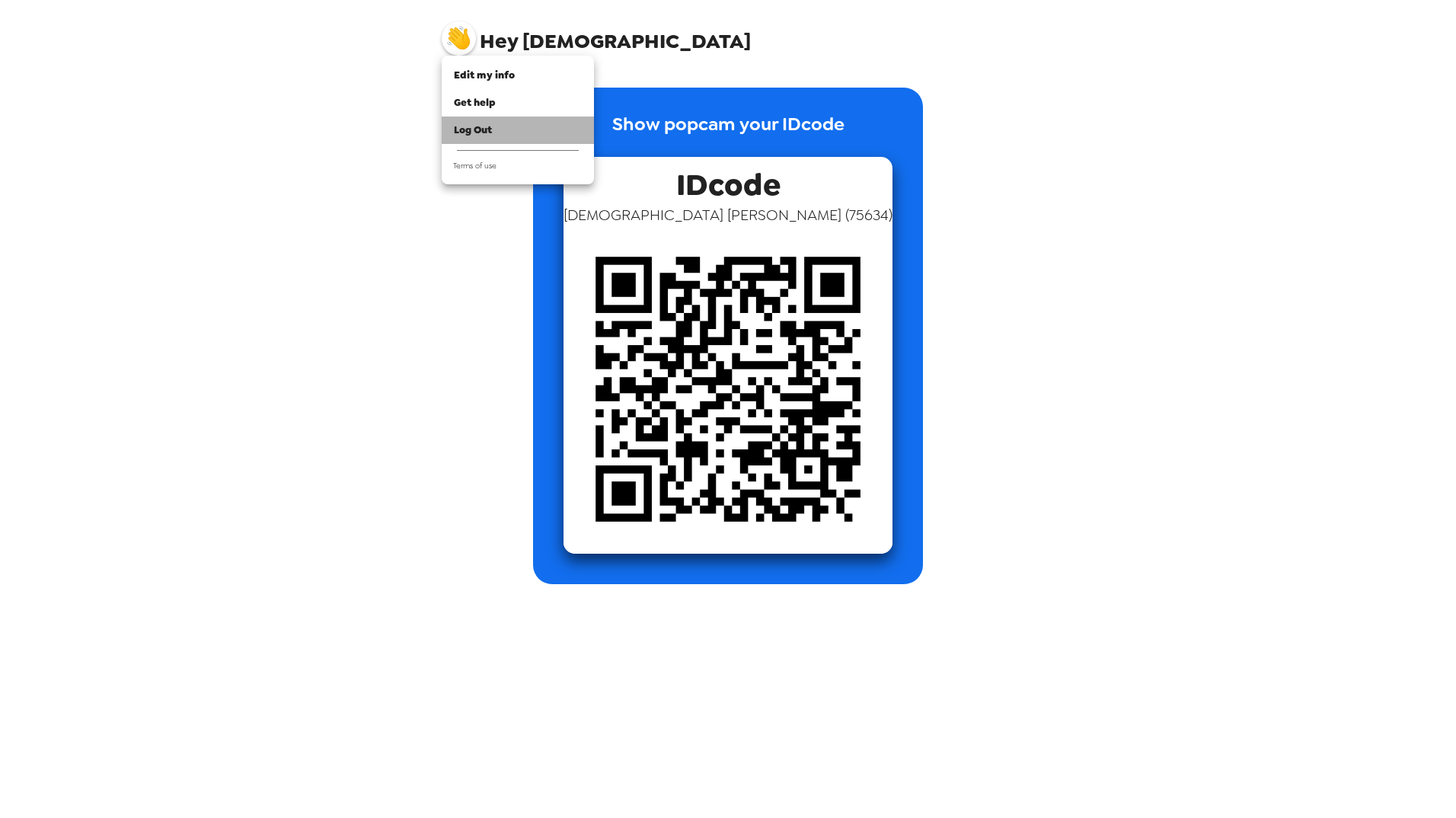
click at [500, 134] on div "Log Out" at bounding box center [517, 130] width 128 height 16
